Goal: Task Accomplishment & Management: Manage account settings

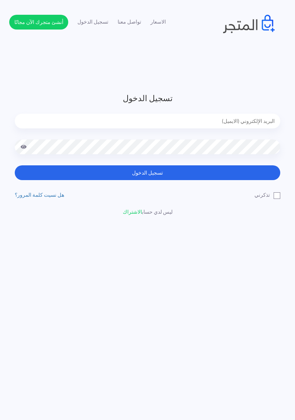
click at [150, 124] on input "email" at bounding box center [147, 121] width 265 height 15
type input "[EMAIL_ADDRESS][DOMAIN_NAME]"
click at [15, 165] on button "تسجيل الدخول" at bounding box center [147, 172] width 265 height 15
click at [148, 169] on button "تسجيل الدخول" at bounding box center [147, 172] width 265 height 15
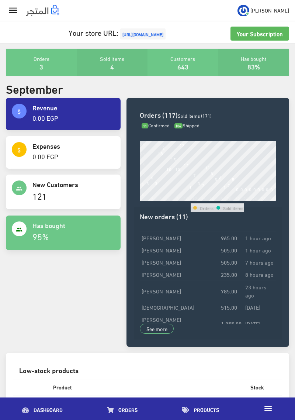
click at [16, 6] on icon "" at bounding box center [13, 10] width 11 height 11
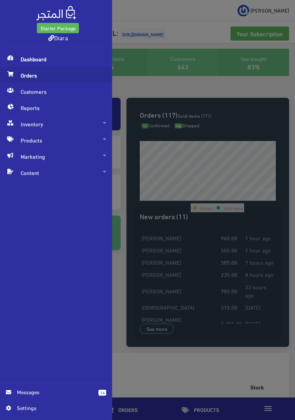
click at [52, 76] on span "Orders" at bounding box center [56, 75] width 100 height 16
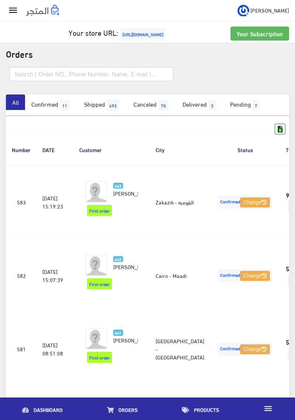
click at [90, 68] on input "text" at bounding box center [92, 74] width 164 height 14
click at [114, 75] on input "text" at bounding box center [92, 74] width 164 height 14
click at [48, 154] on th "DATE" at bounding box center [55, 149] width 37 height 31
click at [74, 76] on input "text" at bounding box center [92, 74] width 164 height 14
type input "هدير محمد"
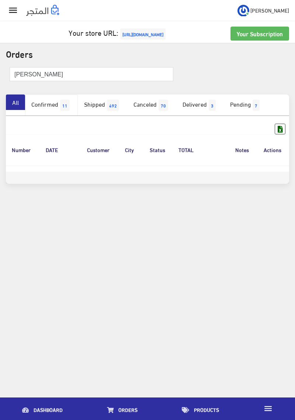
click at [55, 111] on link "Confirmed 11" at bounding box center [51, 104] width 53 height 21
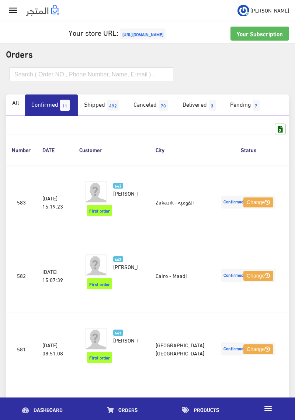
click at [37, 77] on input "text" at bounding box center [92, 74] width 164 height 14
type input "هدير أحمد"
